Goal: Task Accomplishment & Management: Complete application form

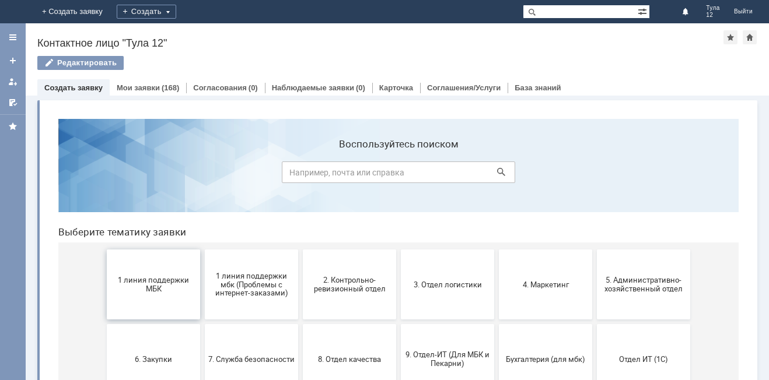
click at [176, 280] on span "1 линия поддержки МБК" at bounding box center [153, 284] width 86 height 17
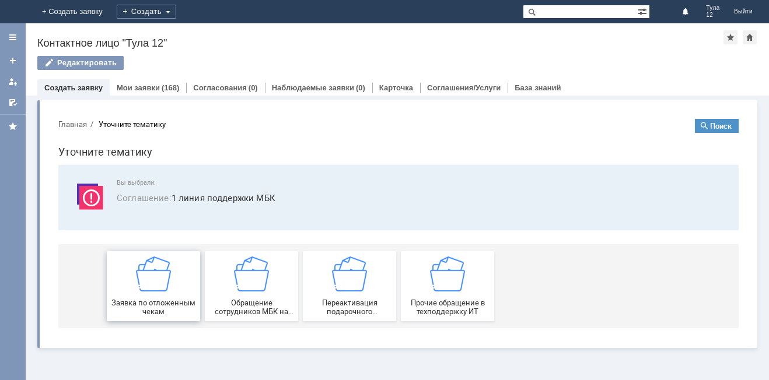
click at [177, 270] on div "Заявка по отложенным чекам" at bounding box center [153, 286] width 86 height 59
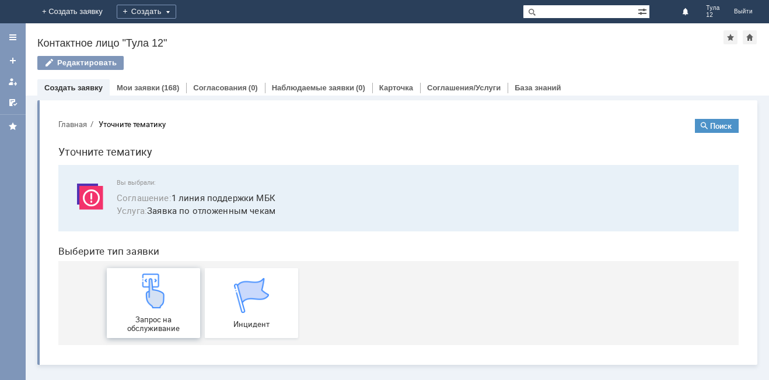
click at [173, 284] on div "Запрос на обслуживание" at bounding box center [153, 303] width 86 height 59
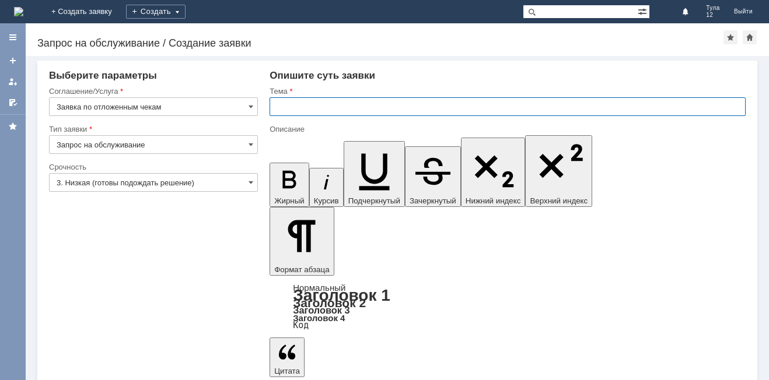
click at [350, 109] on input "text" at bounding box center [507, 106] width 476 height 19
type input "отложенные чеки"
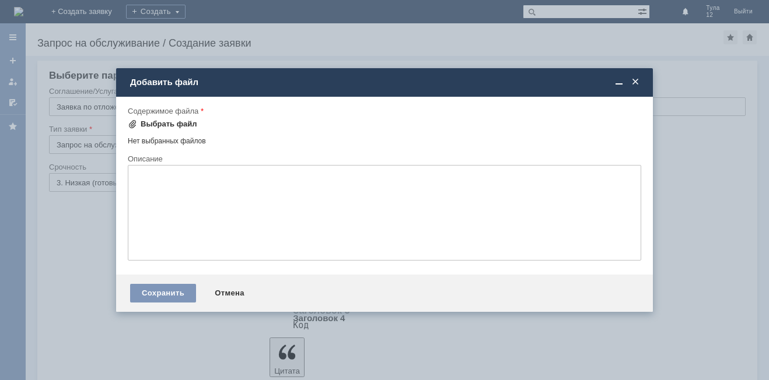
click at [164, 123] on div "Выбрать файл" at bounding box center [169, 124] width 57 height 9
click at [164, 125] on div "Выбрать файл" at bounding box center [169, 124] width 57 height 9
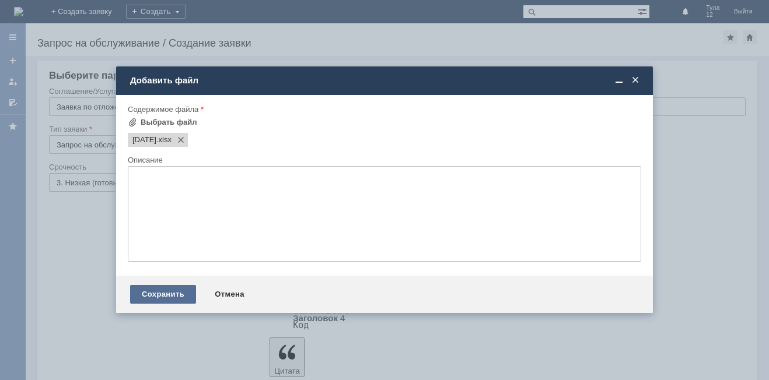
click at [157, 289] on div "Сохранить" at bounding box center [163, 294] width 66 height 19
